Goal: Task Accomplishment & Management: Use online tool/utility

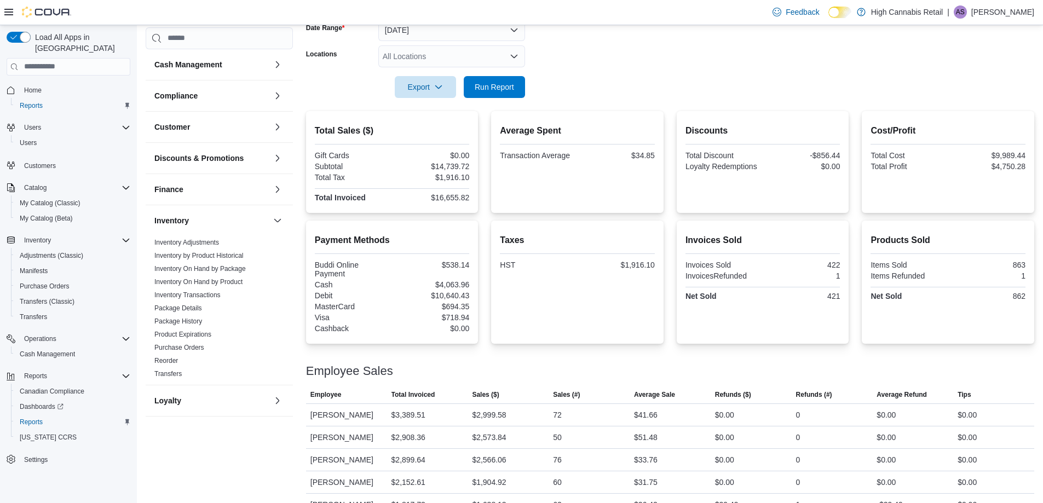
scroll to position [110, 0]
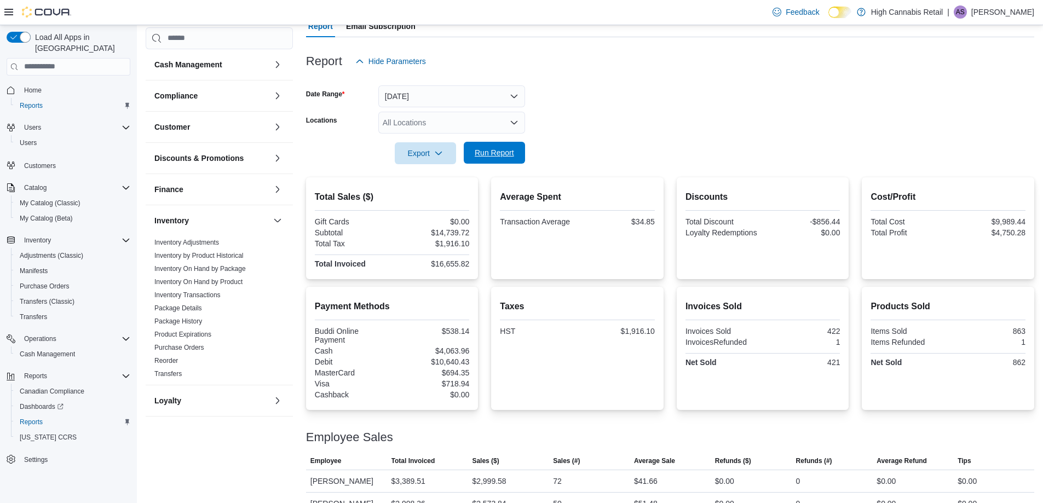
click at [507, 152] on span "Run Report" at bounding box center [494, 152] width 39 height 11
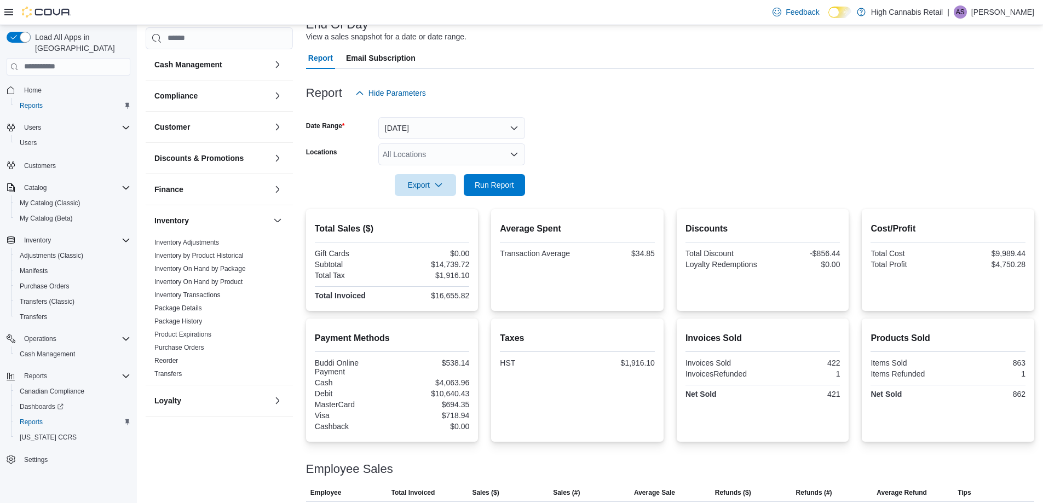
scroll to position [36, 0]
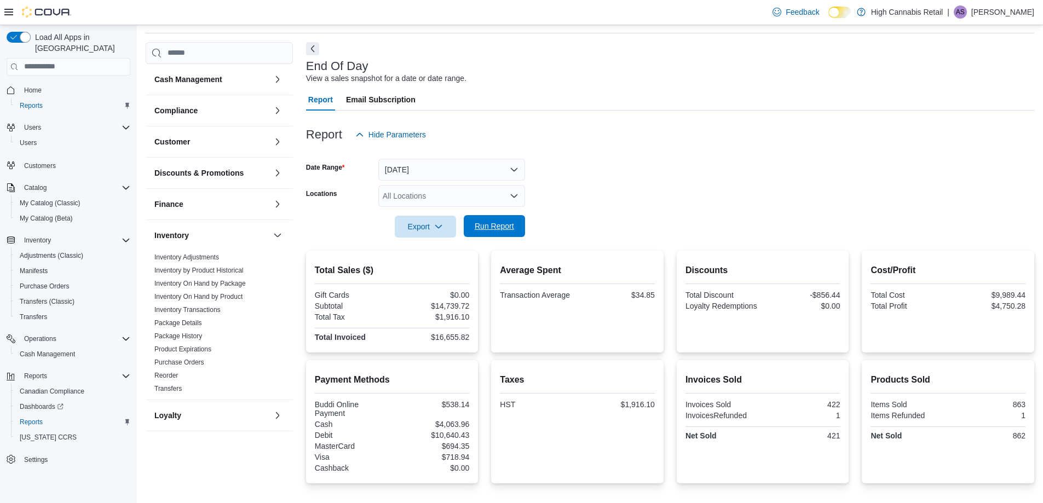
click at [498, 218] on span "Run Report" at bounding box center [494, 226] width 48 height 22
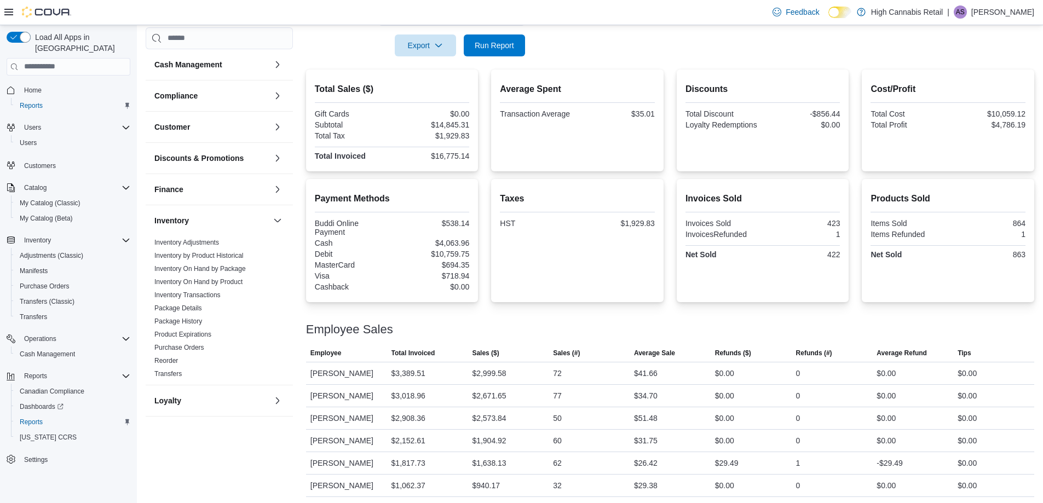
scroll to position [200, 0]
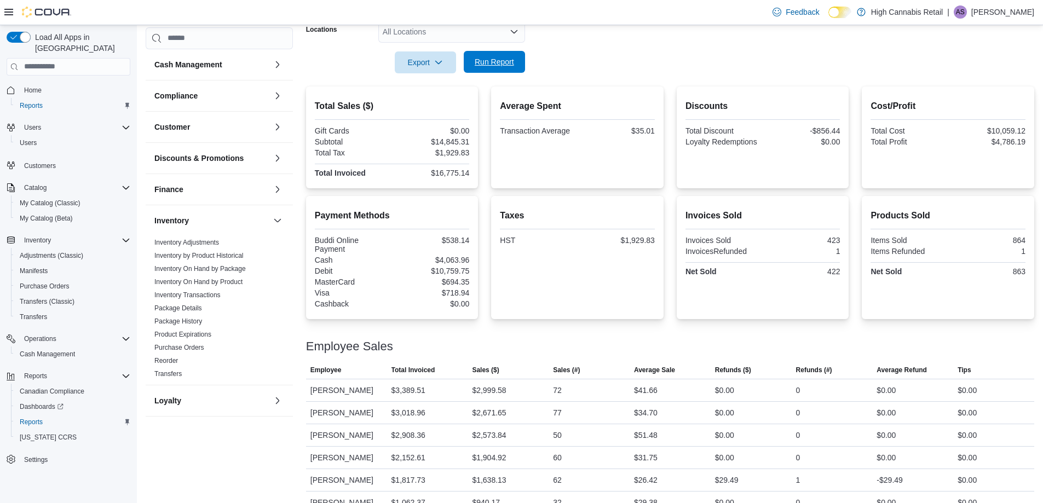
click at [491, 65] on span "Run Report" at bounding box center [494, 61] width 39 height 11
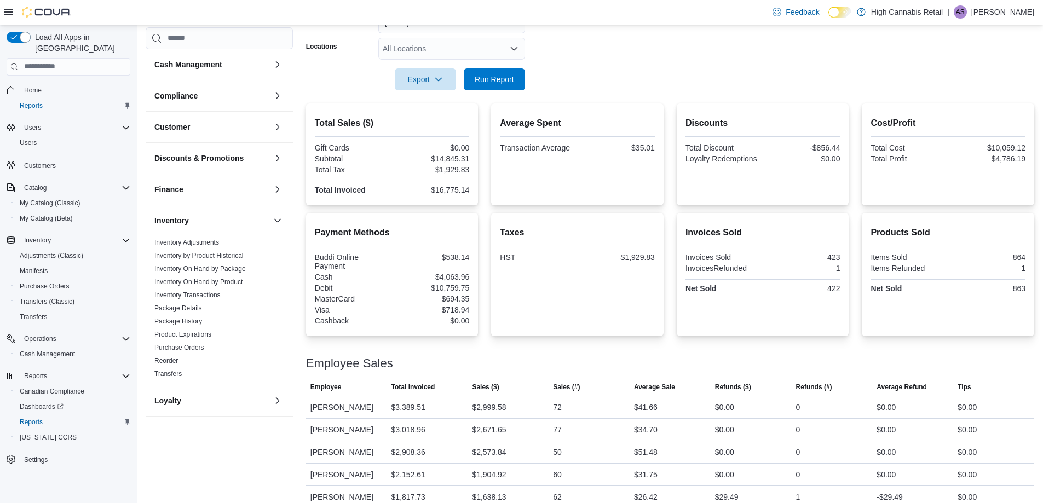
scroll to position [120, 0]
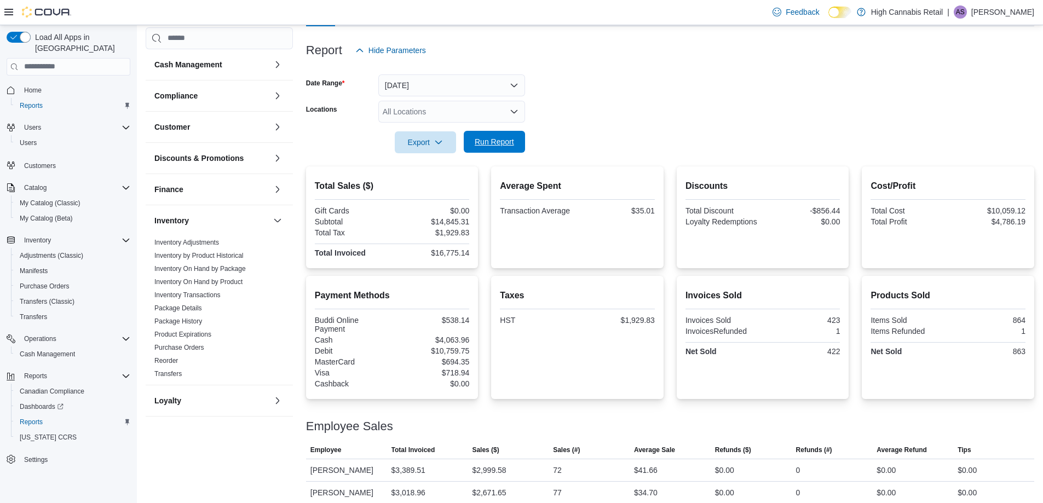
click at [493, 140] on span "Run Report" at bounding box center [494, 141] width 39 height 11
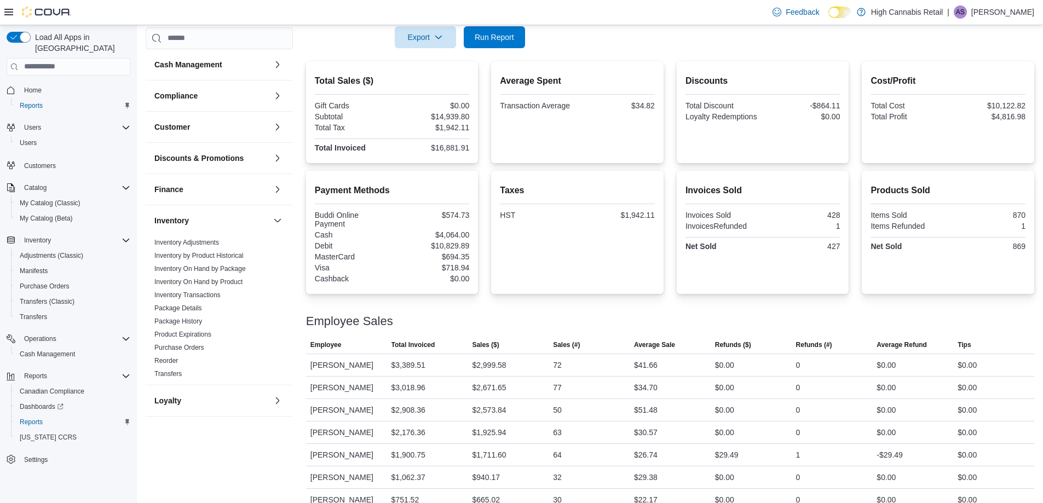
scroll to position [146, 0]
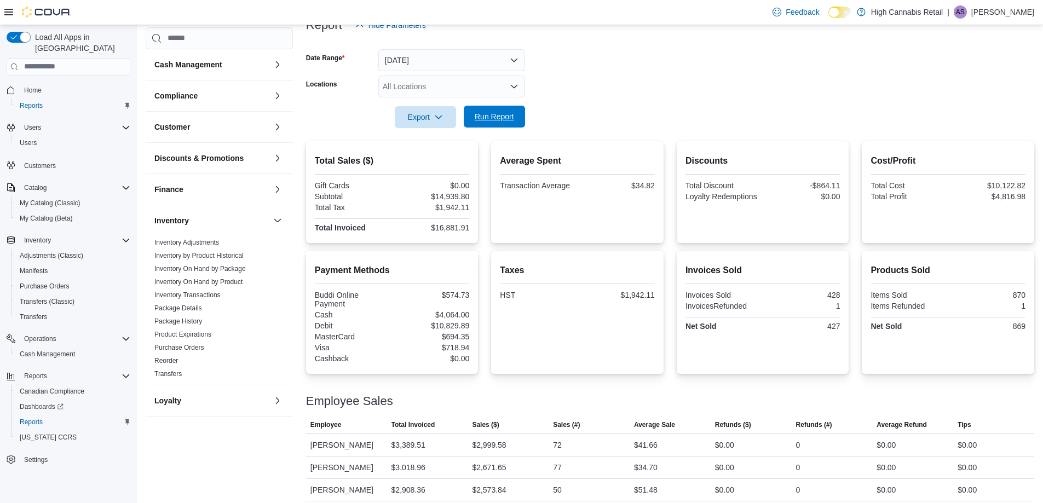
click at [513, 117] on span "Run Report" at bounding box center [494, 116] width 39 height 11
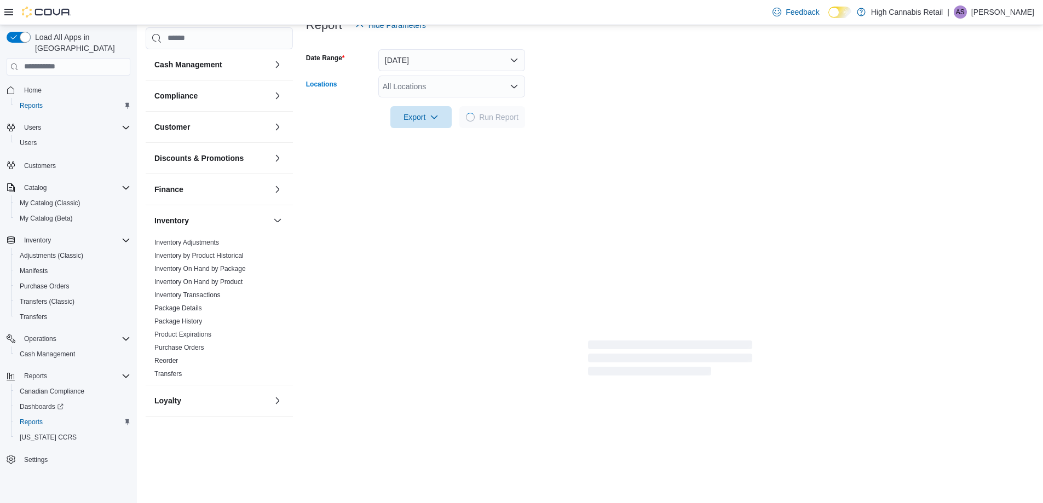
click at [419, 87] on div "All Locations" at bounding box center [451, 87] width 147 height 22
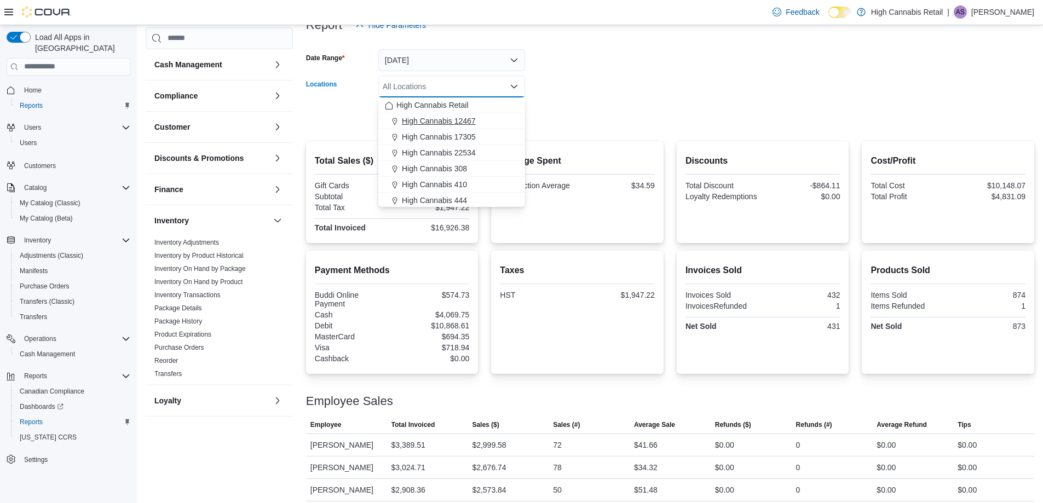
click at [449, 122] on span "High Cannabis 12467" at bounding box center [439, 121] width 74 height 11
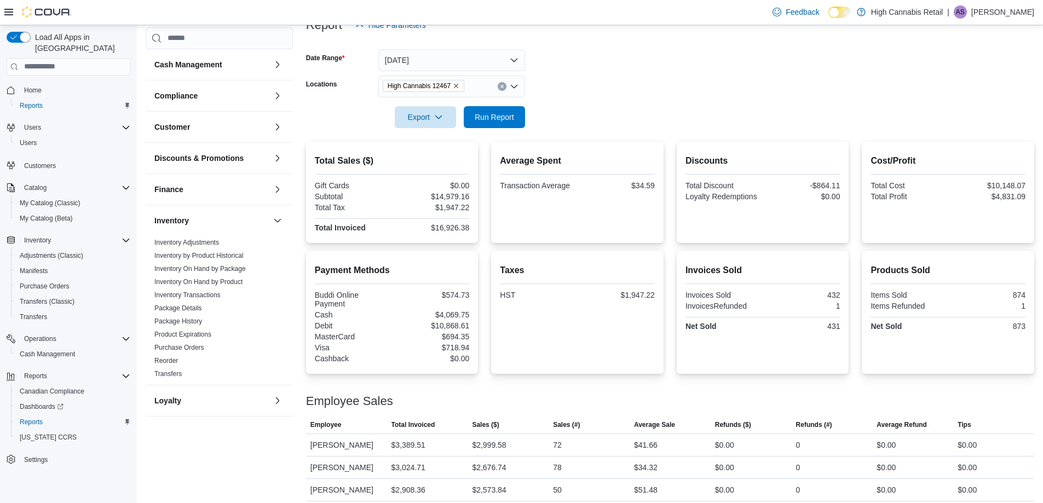
click at [562, 93] on form "Date Range [DATE] Locations High Cannabis 12467 Export Run Report" at bounding box center [670, 82] width 728 height 92
click at [509, 116] on span "Run Report" at bounding box center [494, 116] width 39 height 11
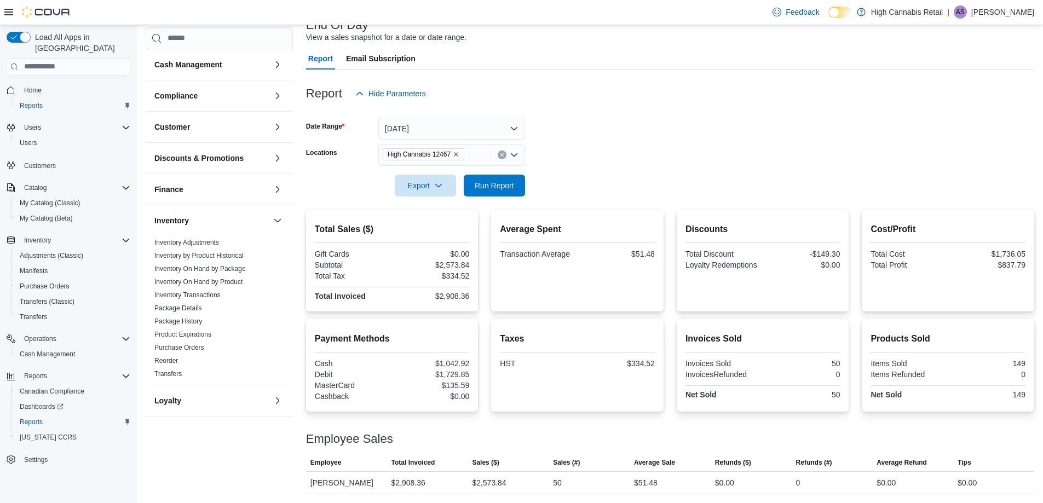
scroll to position [77, 0]
click at [417, 191] on span "Export" at bounding box center [425, 185] width 48 height 22
click at [440, 228] on span "Export to Pdf" at bounding box center [426, 229] width 49 height 9
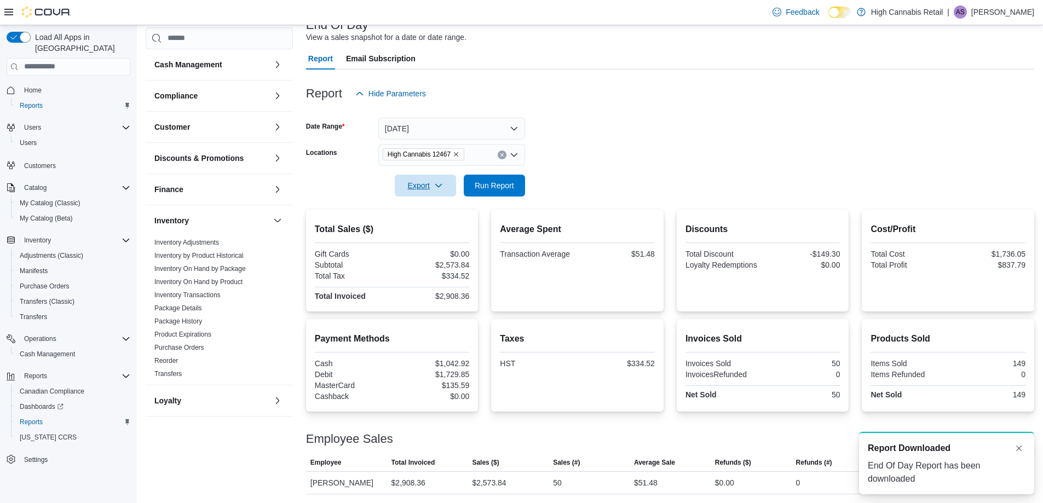
scroll to position [0, 0]
